Goal: Information Seeking & Learning: Find specific fact

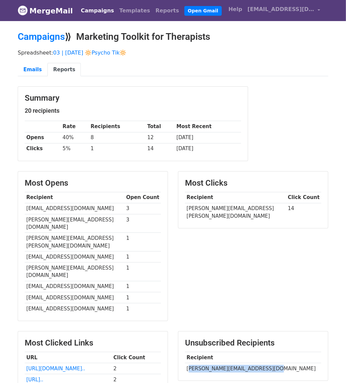
drag, startPoint x: 188, startPoint y: 344, endPoint x: 268, endPoint y: 344, distance: 80.3
click at [268, 363] on td "[PERSON_NAME][EMAIL_ADDRESS][DOMAIN_NAME]" at bounding box center [253, 368] width 136 height 11
copy td "[EMAIL_ADDRESS][DOMAIN_NAME]"
